Goal: Transaction & Acquisition: Purchase product/service

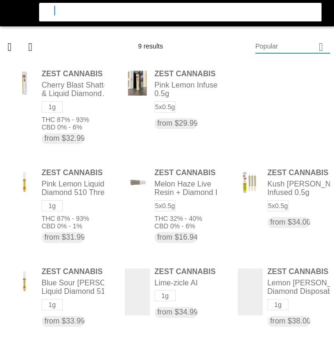
type input "sitka"
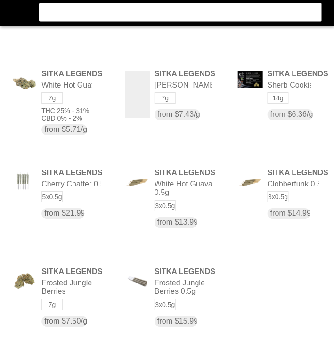
click at [135, 101] on flt-glass-pane at bounding box center [167, 178] width 334 height 356
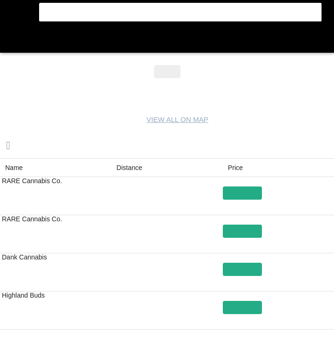
click at [240, 205] on flt-glass-pane at bounding box center [167, 178] width 334 height 356
